Goal: Task Accomplishment & Management: Use online tool/utility

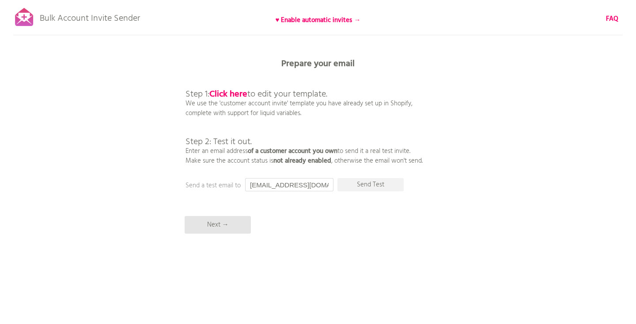
scroll to position [0, 11]
drag, startPoint x: 249, startPoint y: 185, endPoint x: 355, endPoint y: 195, distance: 106.4
click at [355, 195] on div "Bulk Account Invite Sender ♥ Enable automatic invites → FAQ Synced all customer…" at bounding box center [318, 154] width 636 height 309
click at [381, 185] on p "Send Test" at bounding box center [370, 184] width 66 height 13
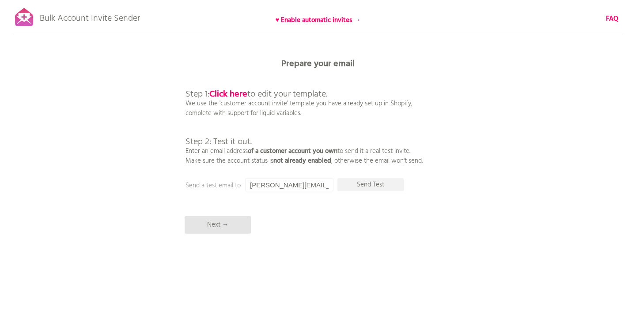
drag, startPoint x: 324, startPoint y: 187, endPoint x: 232, endPoint y: 183, distance: 92.8
click at [232, 0] on div "Prepare your email Step 1: Click here to edit your template. We use the 'custom…" at bounding box center [318, 0] width 636 height 0
type input "[EMAIL_ADDRESS][DOMAIN_NAME]"
click at [352, 185] on p "Send Test" at bounding box center [370, 184] width 66 height 13
click at [317, 199] on div "Bulk Account Invite Sender ♥ Enable automatic invites → FAQ Synced all customer…" at bounding box center [318, 154] width 636 height 309
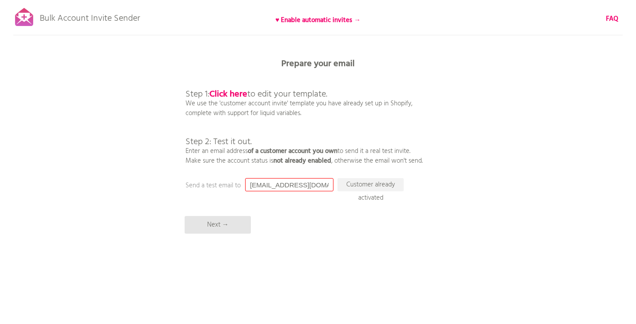
drag, startPoint x: 315, startPoint y: 184, endPoint x: 223, endPoint y: 184, distance: 91.8
click at [223, 0] on div "Prepare your email Step 1: Click here to edit your template. We use the 'custom…" at bounding box center [318, 0] width 636 height 0
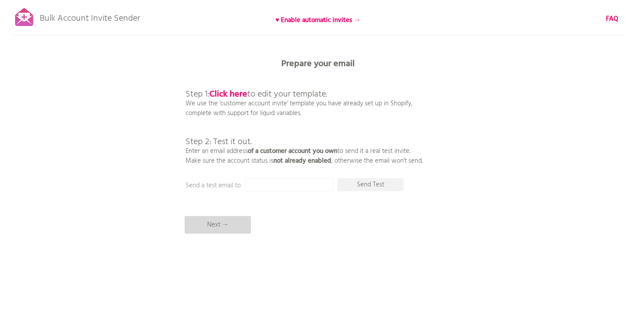
click at [218, 224] on p "Next →" at bounding box center [218, 225] width 66 height 18
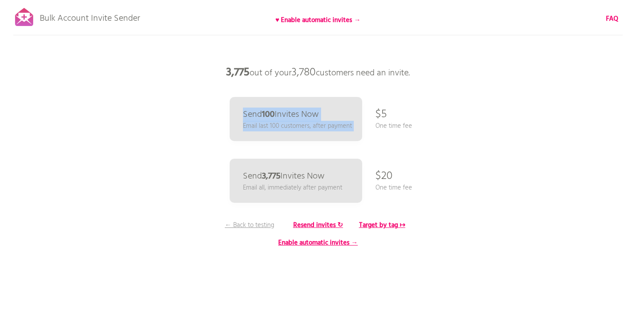
drag, startPoint x: 376, startPoint y: 109, endPoint x: 442, endPoint y: 125, distance: 68.0
click at [443, 125] on div "Bulk Account Invite Sender ♥ Enable automatic invites → FAQ Synced all customer…" at bounding box center [318, 154] width 636 height 309
click at [442, 125] on div "Bulk Account Invite Sender ♥ Enable automatic invites → FAQ Synced all customer…" at bounding box center [318, 154] width 636 height 309
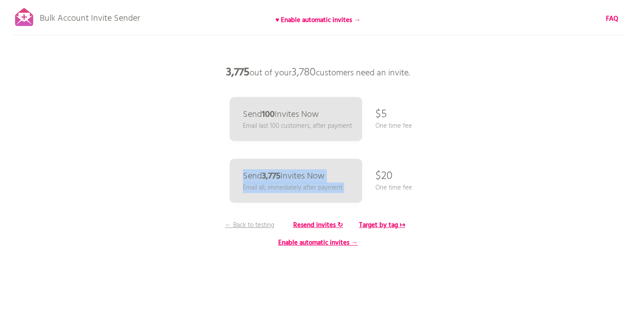
drag, startPoint x: 376, startPoint y: 175, endPoint x: 433, endPoint y: 187, distance: 58.6
click at [433, 187] on div "Bulk Account Invite Sender ♥ Enable automatic invites → FAQ Synced all customer…" at bounding box center [318, 154] width 636 height 309
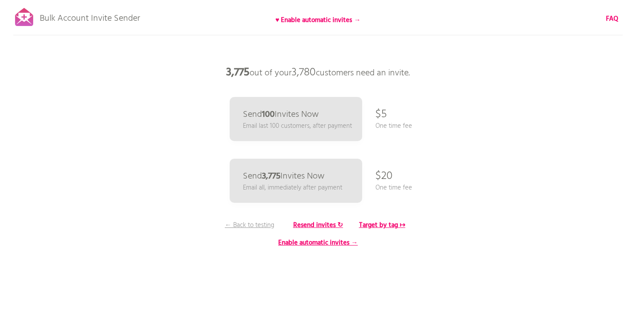
click at [434, 187] on div "Bulk Account Invite Sender ♥ Enable automatic invites → FAQ Synced all customer…" at bounding box center [318, 154] width 636 height 309
click at [236, 224] on p "← Back to testing" at bounding box center [249, 226] width 66 height 10
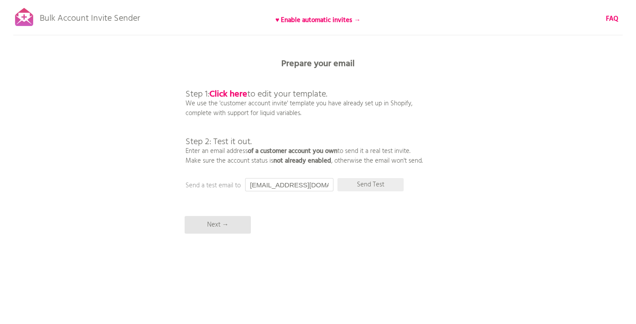
scroll to position [0, 11]
drag, startPoint x: 250, startPoint y: 185, endPoint x: 383, endPoint y: 186, distance: 132.9
click at [380, 0] on div "Prepare your email Step 1: Click here to edit your template. We use the 'custom…" at bounding box center [318, 0] width 636 height 0
type input "[EMAIL_ADDRESS][DOMAIN_NAME]"
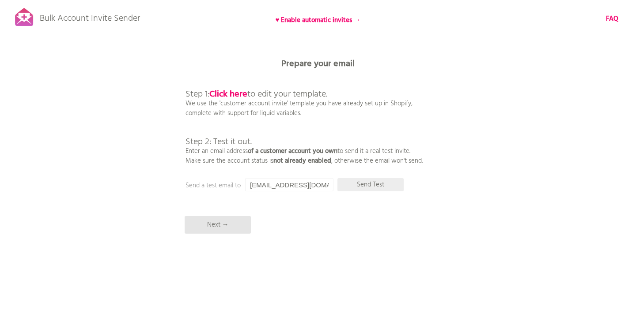
click at [382, 187] on p "Send Test" at bounding box center [370, 184] width 66 height 13
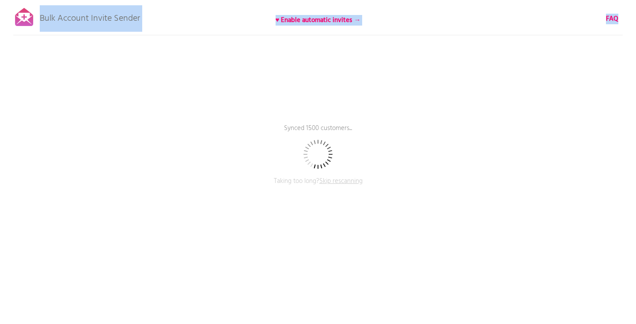
drag, startPoint x: 147, startPoint y: 19, endPoint x: 40, endPoint y: 22, distance: 107.8
click at [40, 22] on div "Bulk Account Invite Sender ♥ Enable automatic invites → FAQ Synced 1500 custome…" at bounding box center [318, 154] width 636 height 309
copy div "Bulk Account Invite Sender ♥ Enable automatic invites → FAQ"
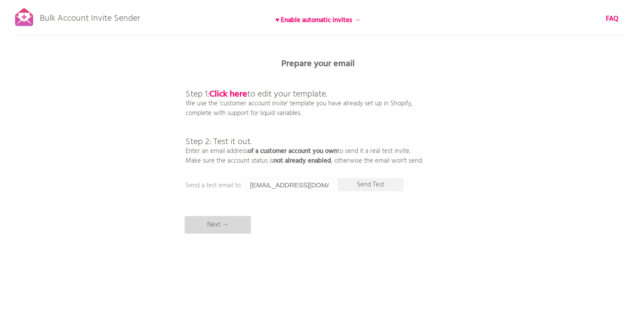
click at [212, 222] on p "Next →" at bounding box center [218, 225] width 66 height 18
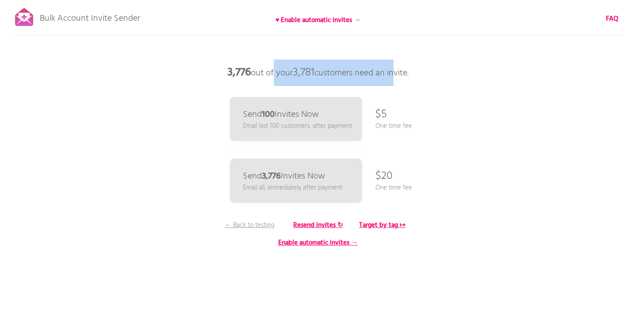
drag, startPoint x: 270, startPoint y: 76, endPoint x: 394, endPoint y: 68, distance: 123.9
click at [394, 68] on p "3,776 out of your 3,781 customers need an invite." at bounding box center [317, 73] width 265 height 26
